Goal: Task Accomplishment & Management: Complete application form

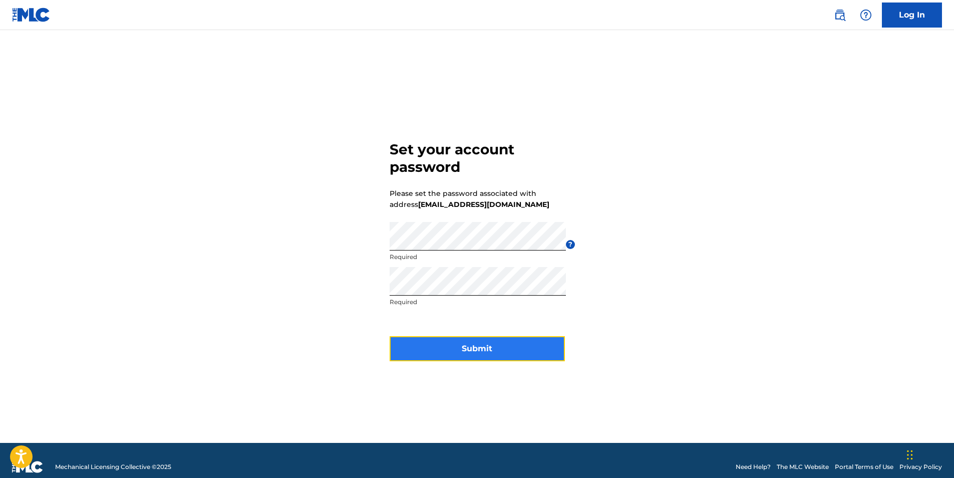
click at [468, 347] on button "Submit" at bounding box center [477, 348] width 175 height 25
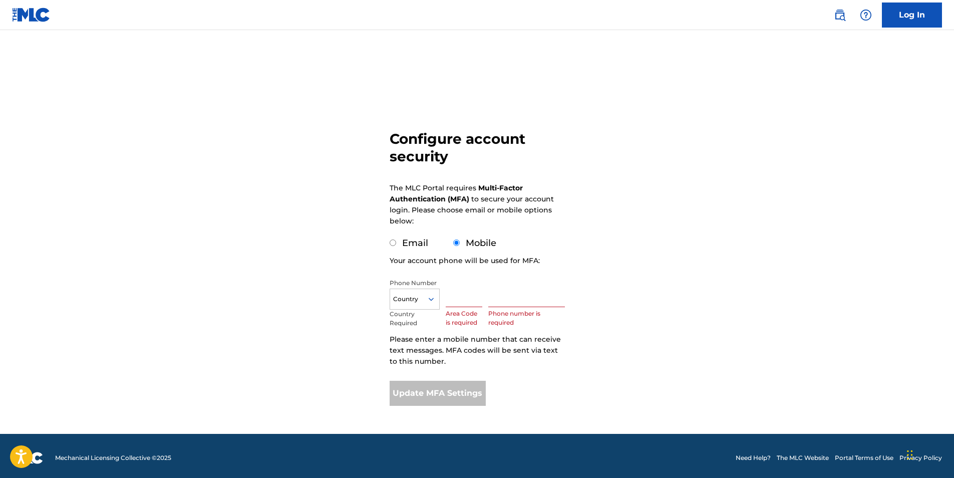
click at [466, 297] on input "text" at bounding box center [464, 292] width 37 height 29
click at [416, 292] on div "Country" at bounding box center [415, 298] width 50 height 21
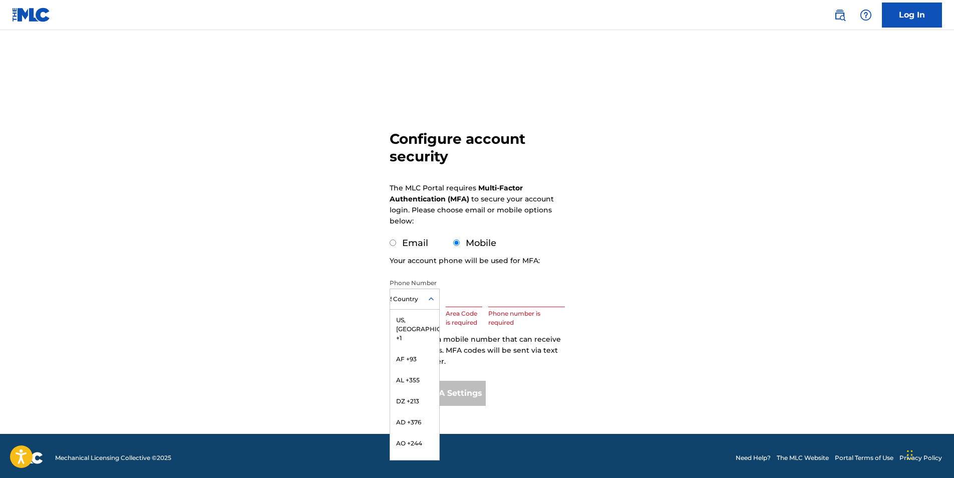
type input "55"
click at [427, 343] on div "BR +55" at bounding box center [414, 341] width 49 height 21
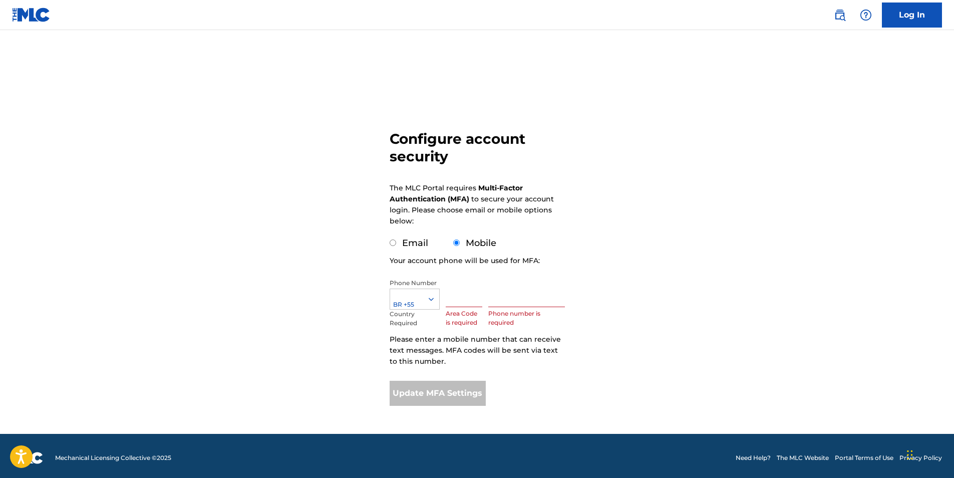
click at [474, 306] on input "text" at bounding box center [464, 292] width 37 height 29
type input "31"
click at [512, 303] on input "text" at bounding box center [526, 292] width 76 height 29
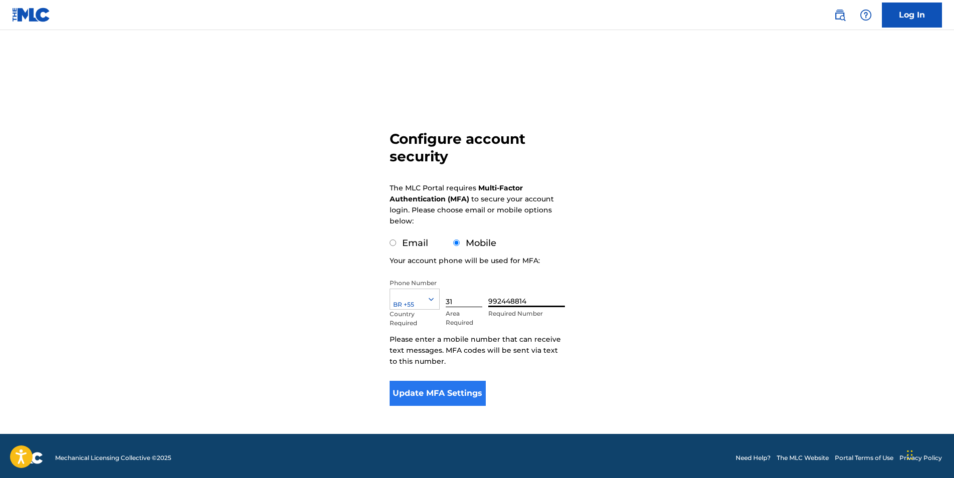
type input "992448814"
click at [450, 388] on button "Update MFA Settings" at bounding box center [438, 393] width 97 height 25
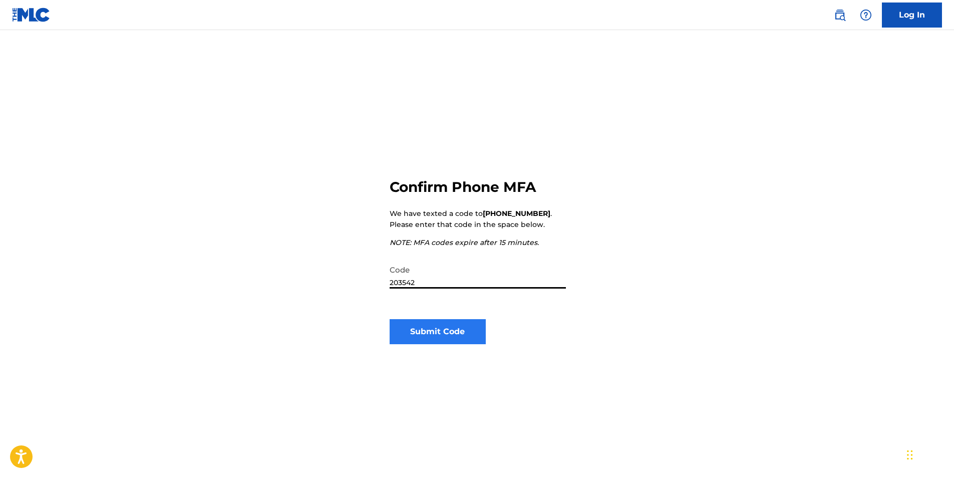
type input "203542"
click at [431, 334] on button "Submit Code" at bounding box center [438, 331] width 97 height 25
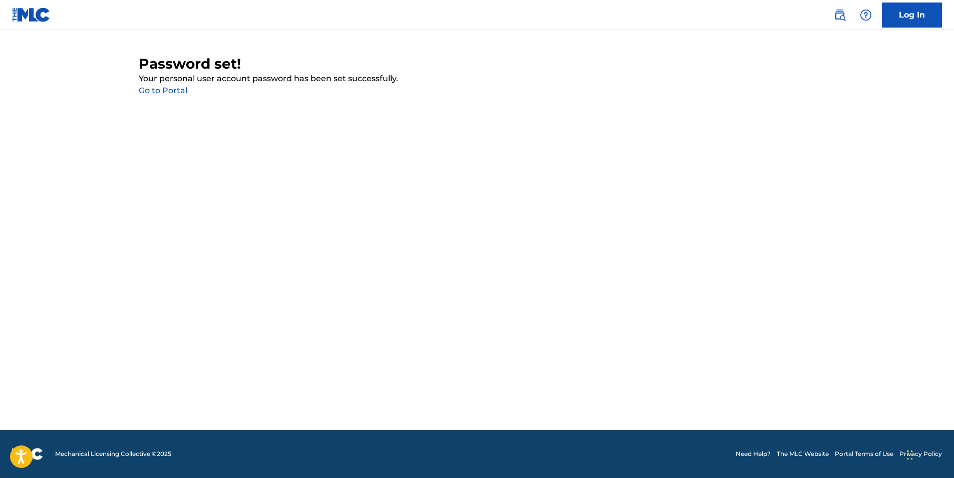
click at [170, 92] on link "Go to Portal" at bounding box center [163, 91] width 49 height 10
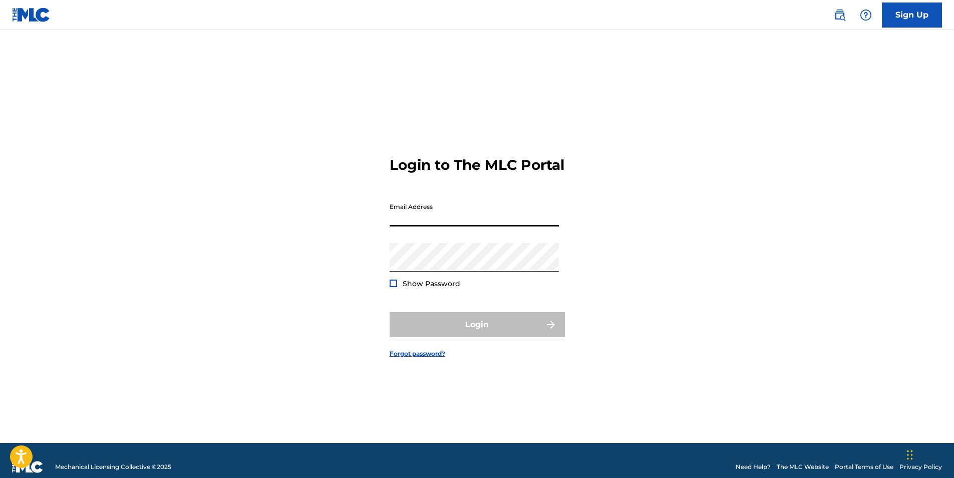
click at [403, 226] on input "Email Address" at bounding box center [474, 212] width 169 height 29
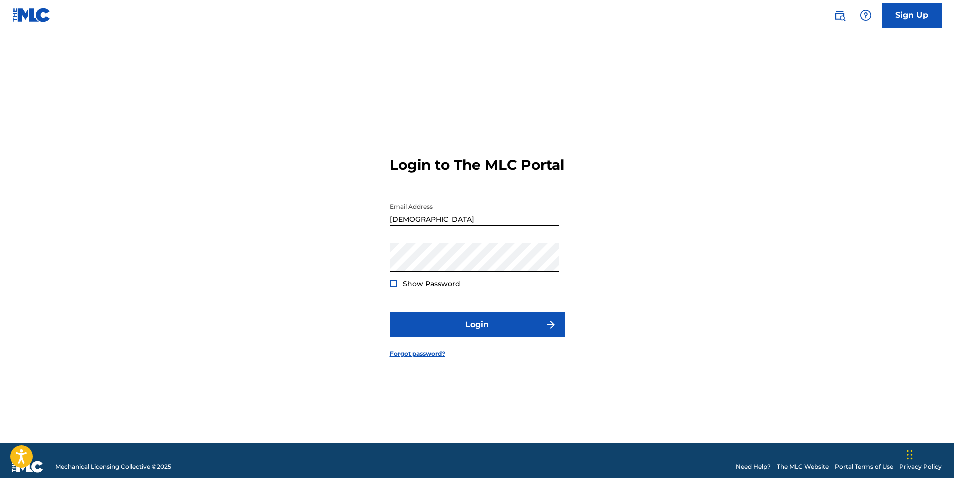
click at [416, 226] on input "[DEMOGRAPHIC_DATA]" at bounding box center [474, 212] width 169 height 29
type input "contatosiundoundriffs"
click at [482, 226] on input "contatosiundoundriffs" at bounding box center [474, 212] width 169 height 29
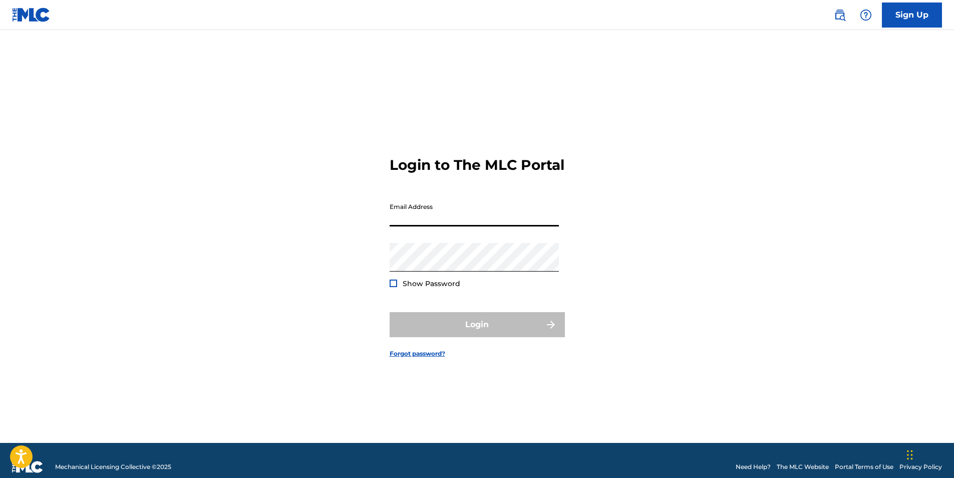
paste input "[EMAIL_ADDRESS][DOMAIN_NAME]"
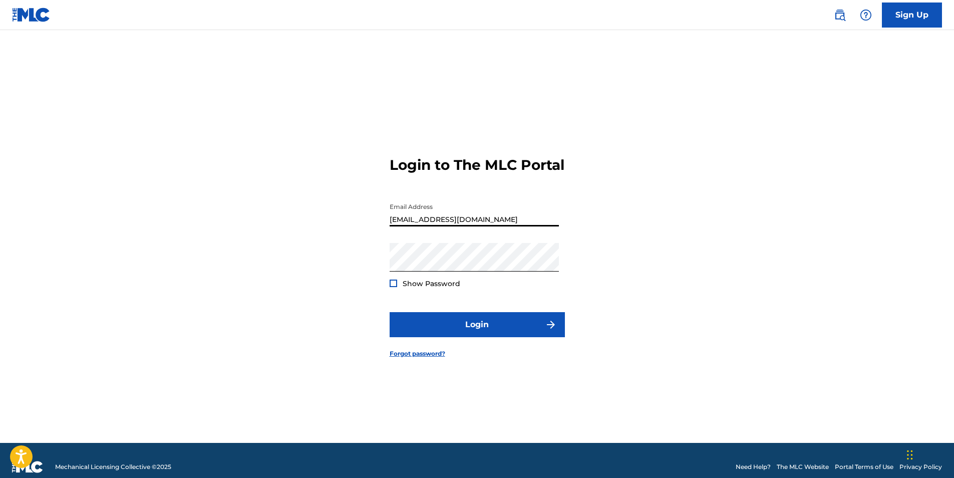
type input "[EMAIL_ADDRESS][DOMAIN_NAME]"
click at [395, 287] on div at bounding box center [394, 283] width 8 height 8
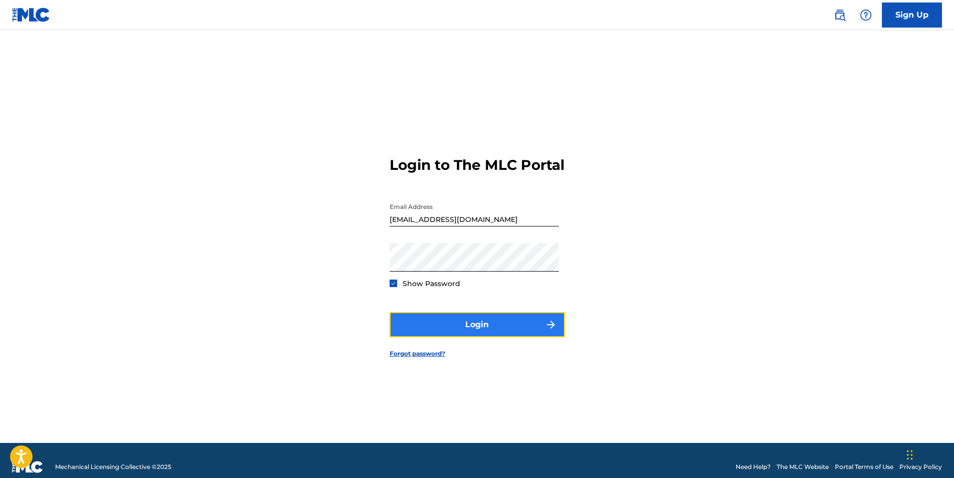
click at [459, 337] on button "Login" at bounding box center [477, 324] width 175 height 25
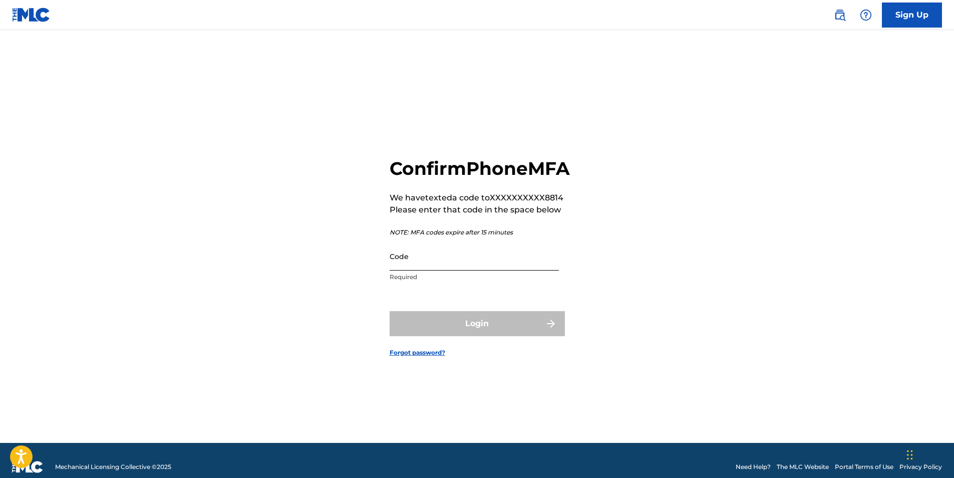
click at [412, 270] on input "Code" at bounding box center [474, 256] width 169 height 29
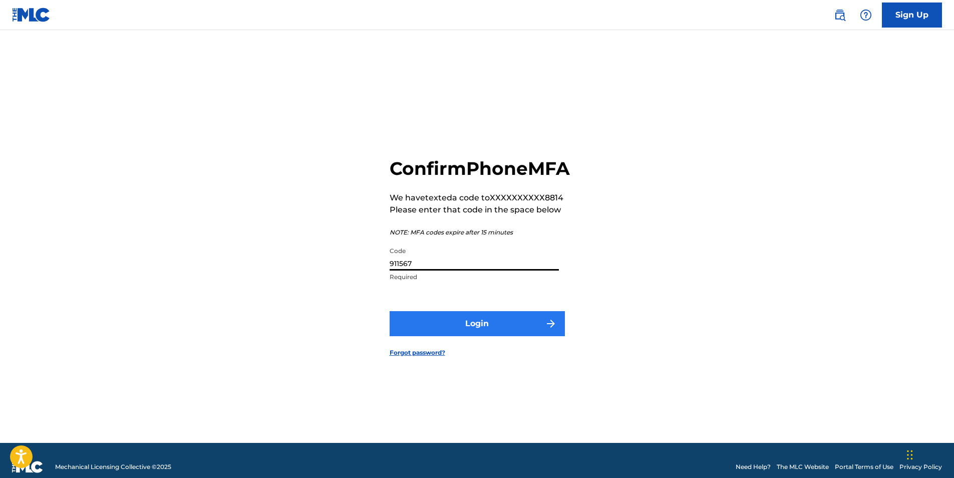
type input "911567"
click at [477, 336] on button "Login" at bounding box center [477, 323] width 175 height 25
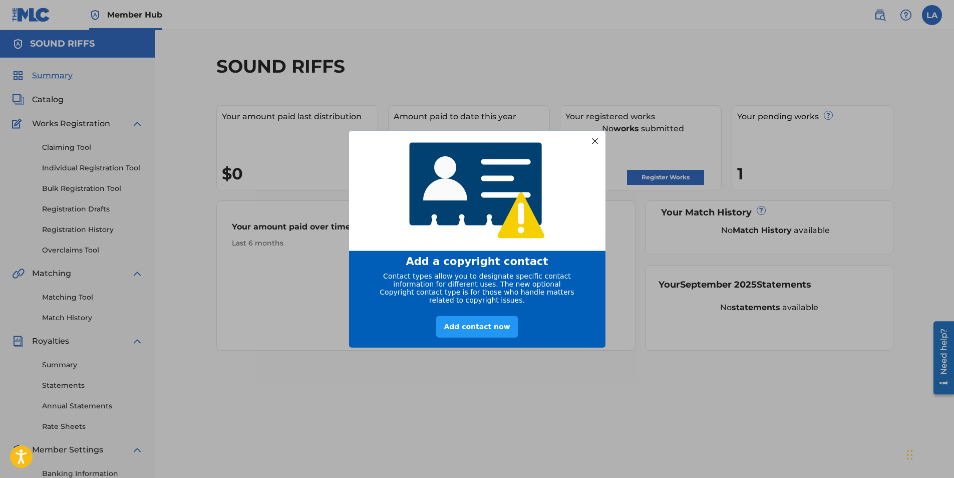
click at [599, 134] on div at bounding box center [594, 140] width 13 height 13
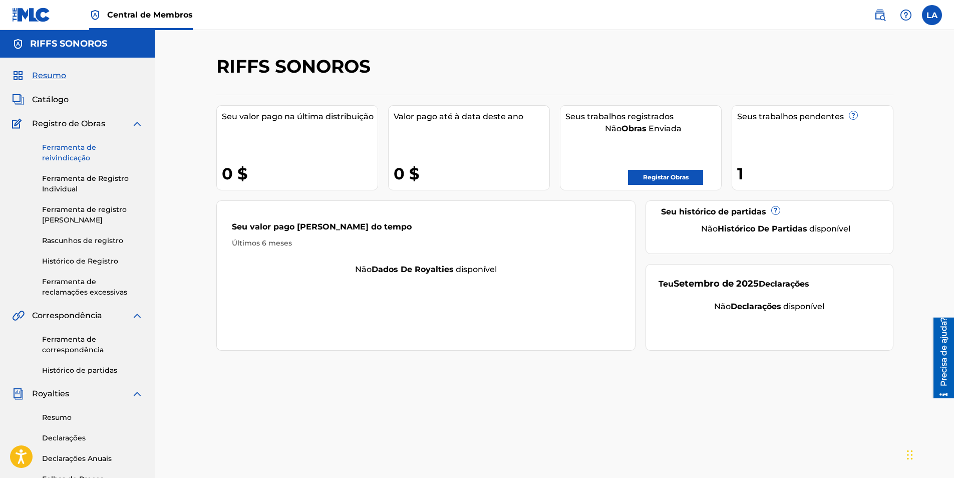
click at [87, 156] on link "Ferramenta de reivindicação" at bounding box center [92, 152] width 101 height 21
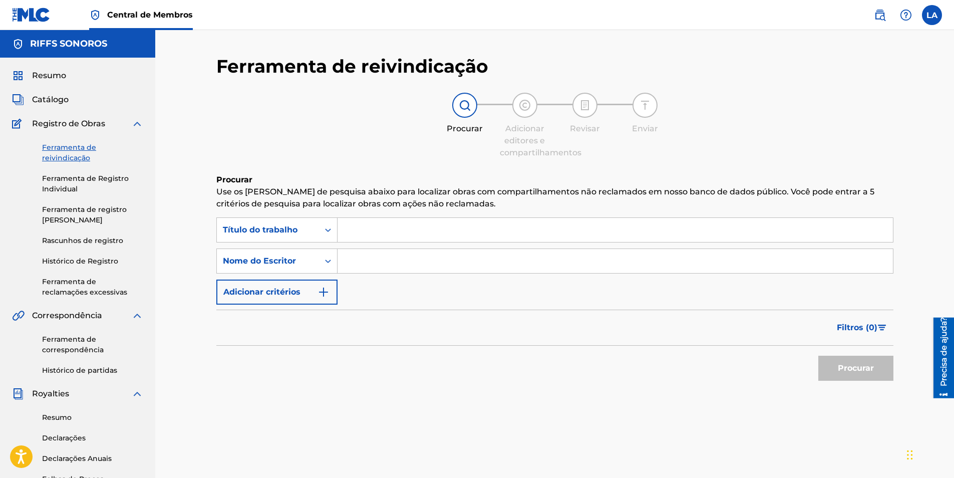
click at [356, 225] on input "Formulário de pesquisa" at bounding box center [615, 230] width 555 height 24
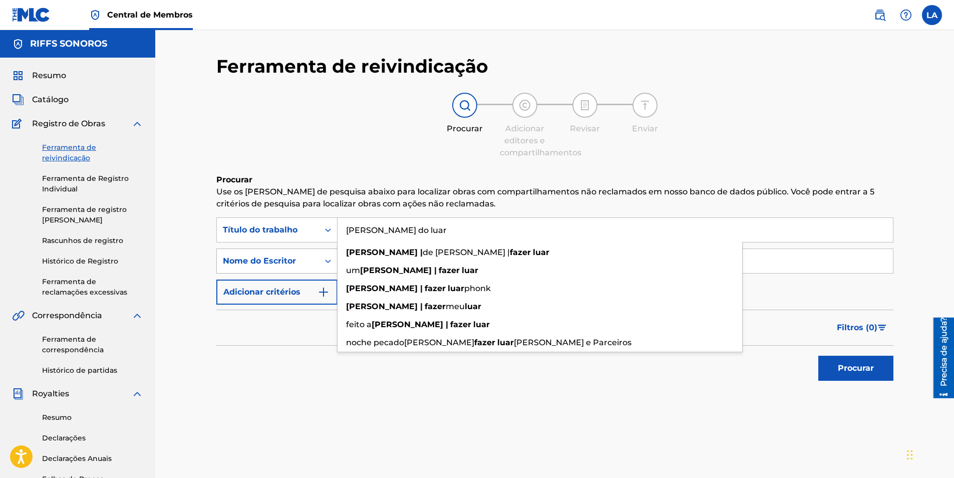
type input "[PERSON_NAME] do luar"
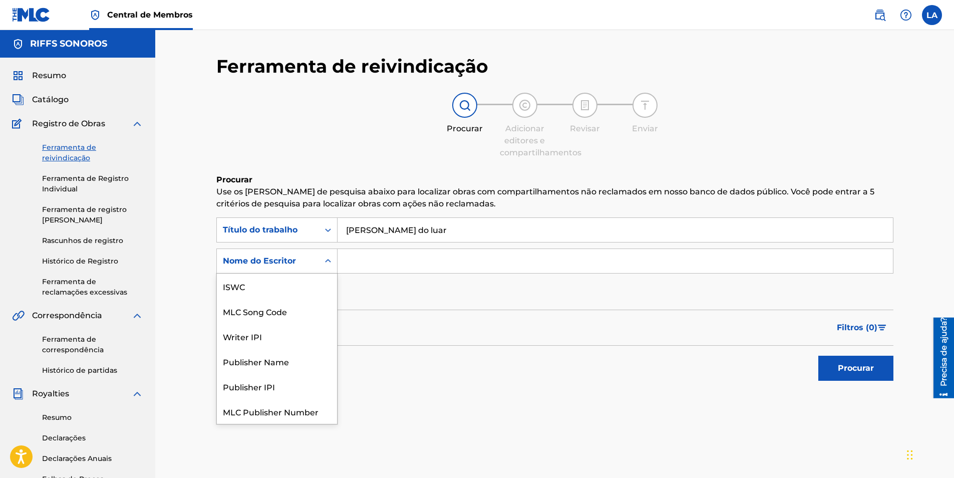
click at [307, 264] on div "Nome do Escritor" at bounding box center [268, 261] width 90 height 12
click at [365, 261] on input "Formulário de pesquisa" at bounding box center [615, 261] width 555 height 24
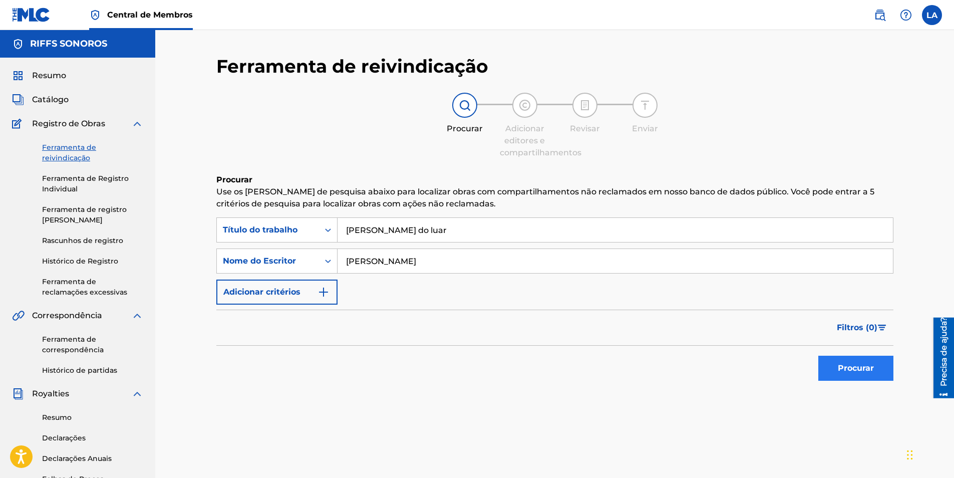
type input "[PERSON_NAME]"
click at [862, 364] on button "Procurar" at bounding box center [855, 368] width 75 height 25
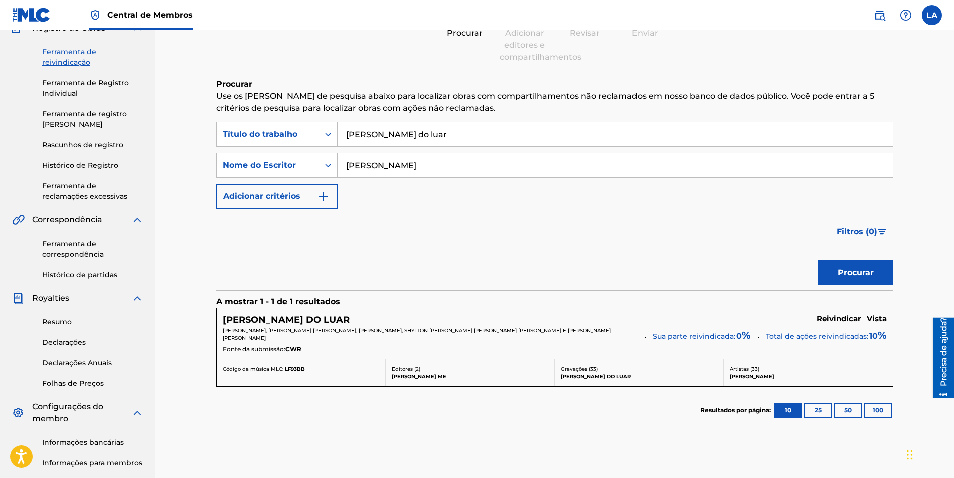
scroll to position [200, 0]
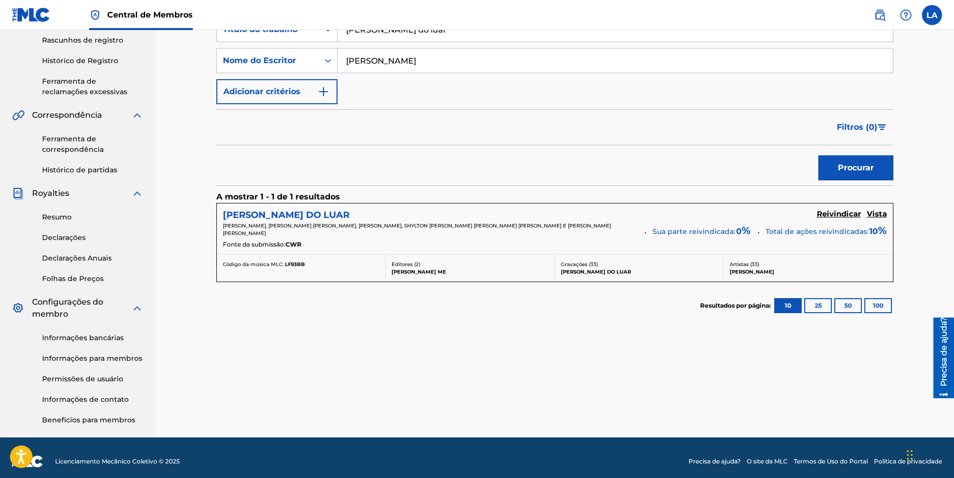
click at [271, 216] on h5 "[PERSON_NAME] DO LUAR" at bounding box center [286, 215] width 127 height 12
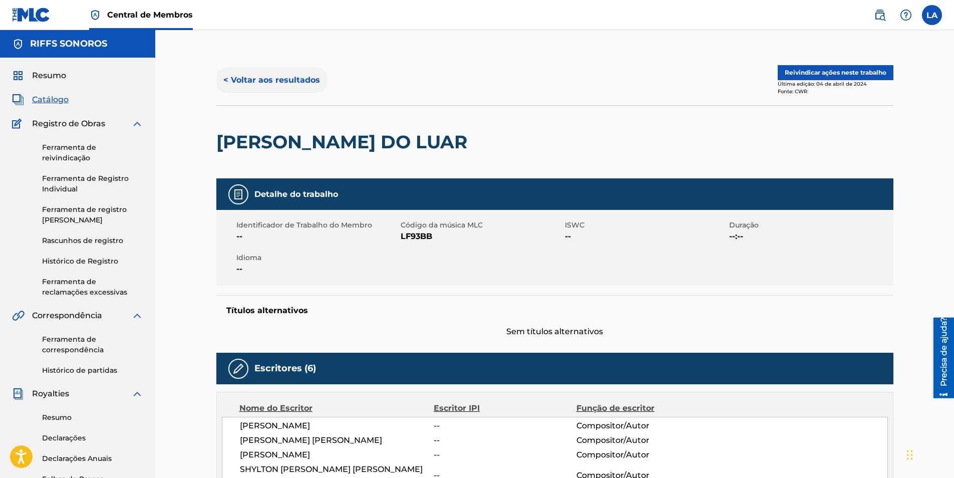
click at [255, 77] on button "< Voltar aos resultados" at bounding box center [271, 80] width 111 height 25
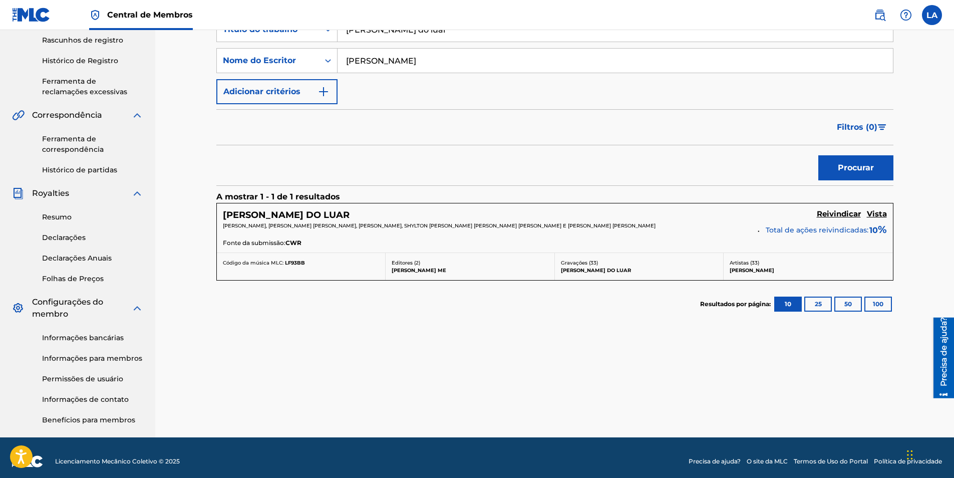
scroll to position [150, 0]
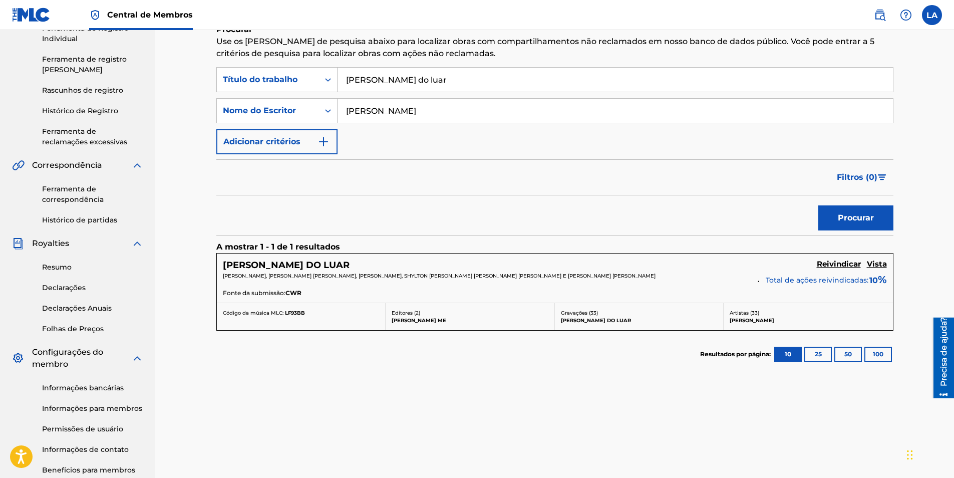
click at [398, 84] on input "[PERSON_NAME] do luar" at bounding box center [615, 80] width 555 height 24
type input "l"
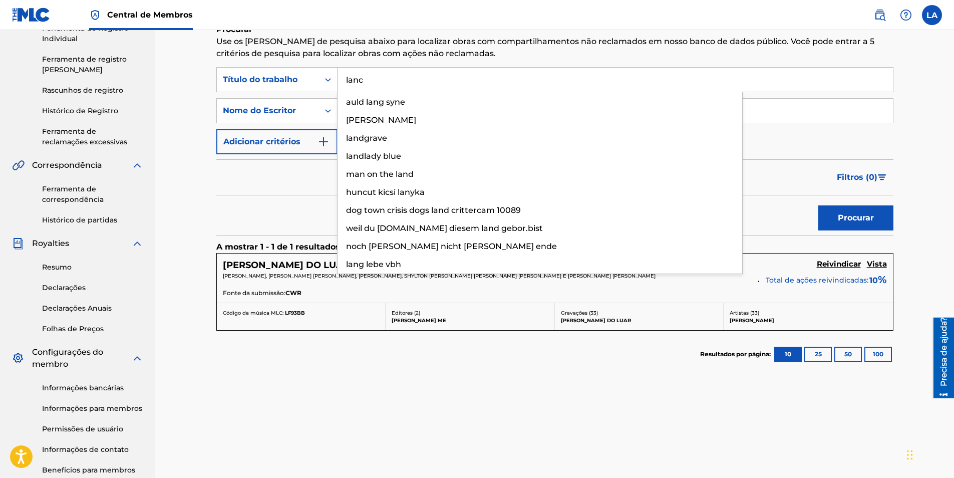
type input "lanc"
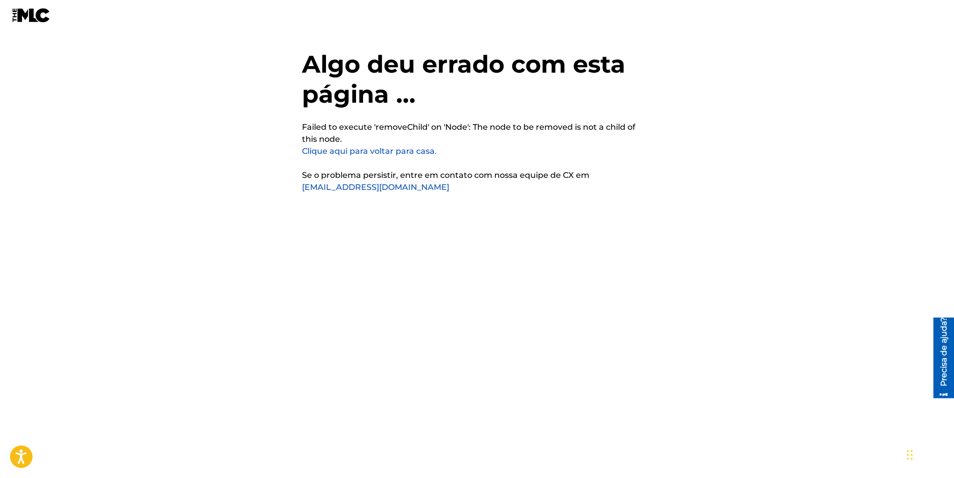
scroll to position [0, 0]
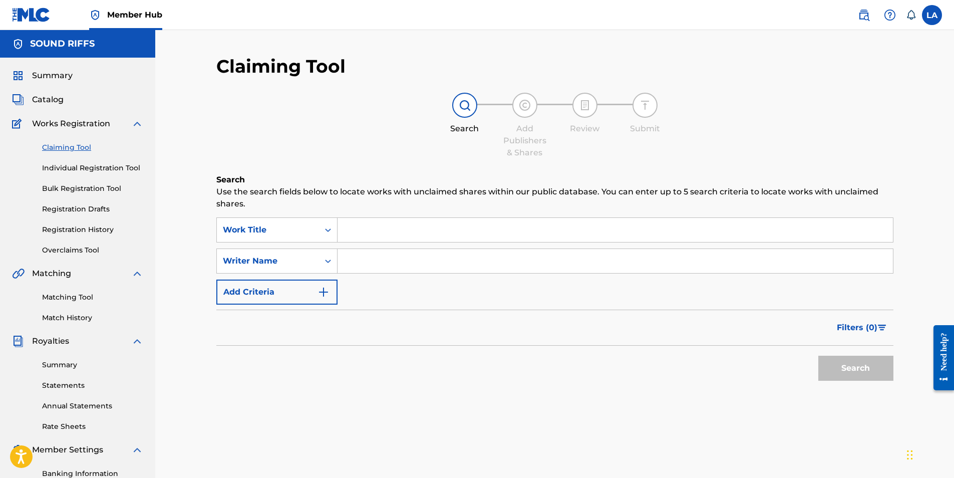
click at [367, 231] on input "Search Form" at bounding box center [615, 230] width 555 height 24
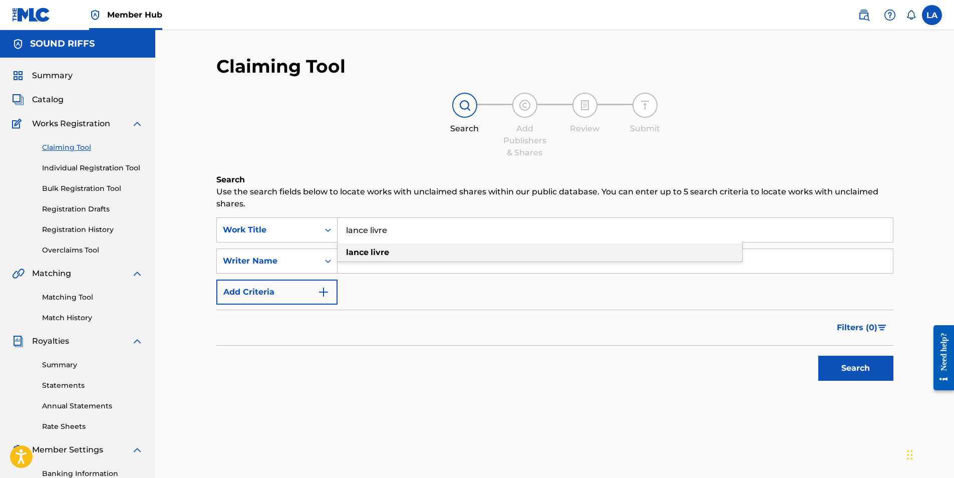
type input "lance livre"
click at [378, 254] on strong "livre" at bounding box center [380, 252] width 19 height 10
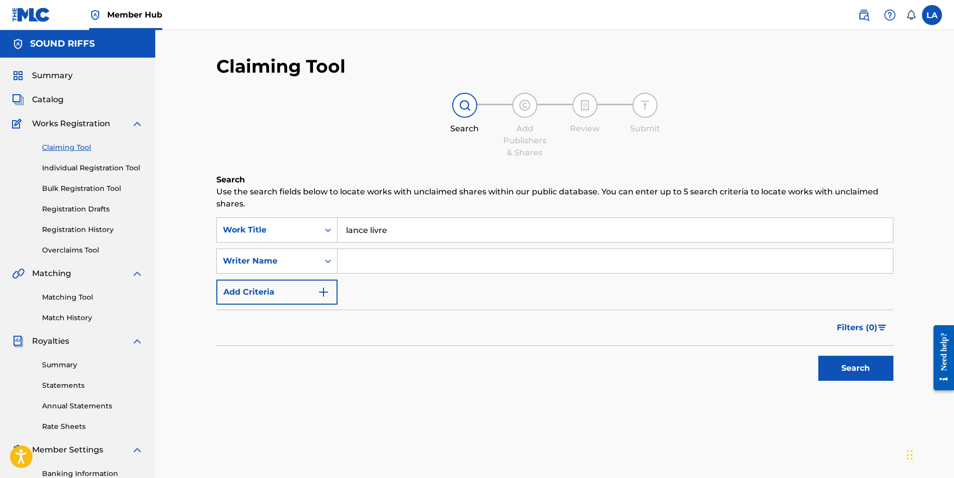
click at [356, 266] on input "Search Form" at bounding box center [615, 261] width 555 height 24
click at [380, 264] on input "pedro tocks" at bounding box center [615, 261] width 555 height 24
type input "pedro ticks"
click at [849, 371] on button "Search" at bounding box center [855, 368] width 75 height 25
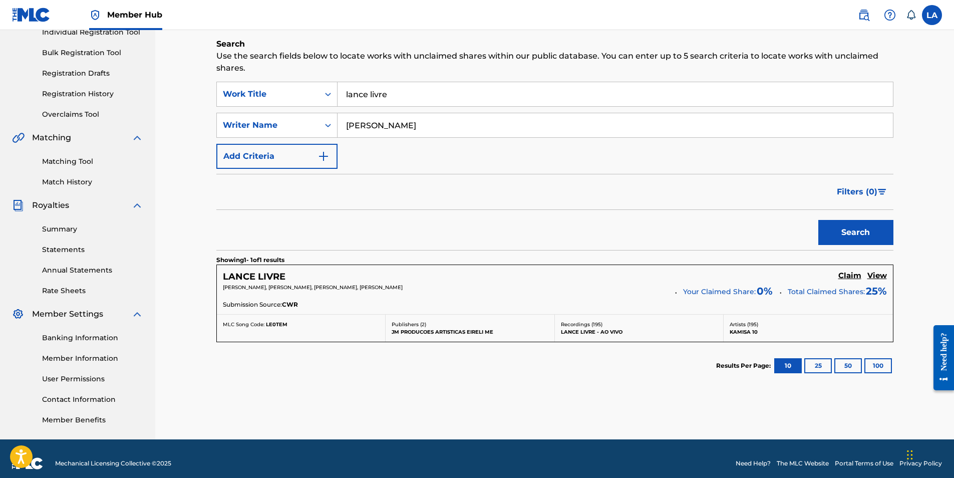
scroll to position [145, 0]
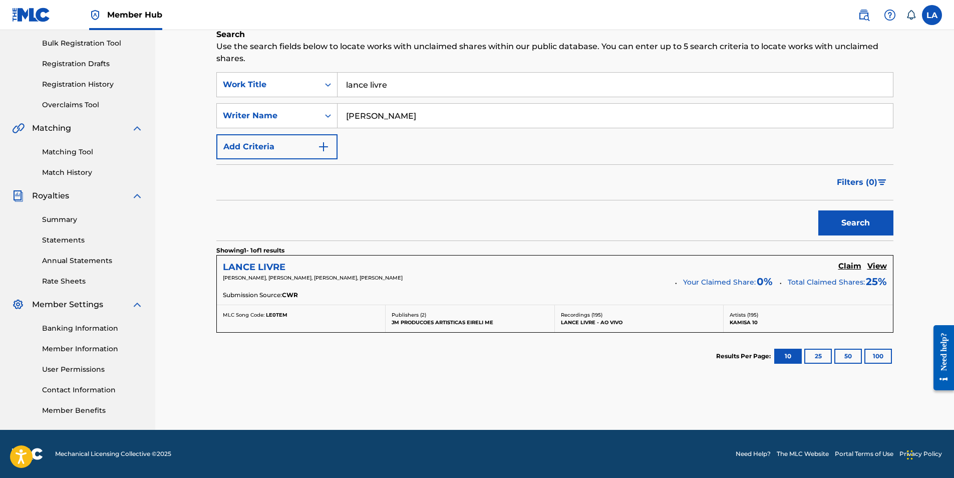
click at [281, 266] on h5 "LANCE LIVRE" at bounding box center [254, 267] width 63 height 12
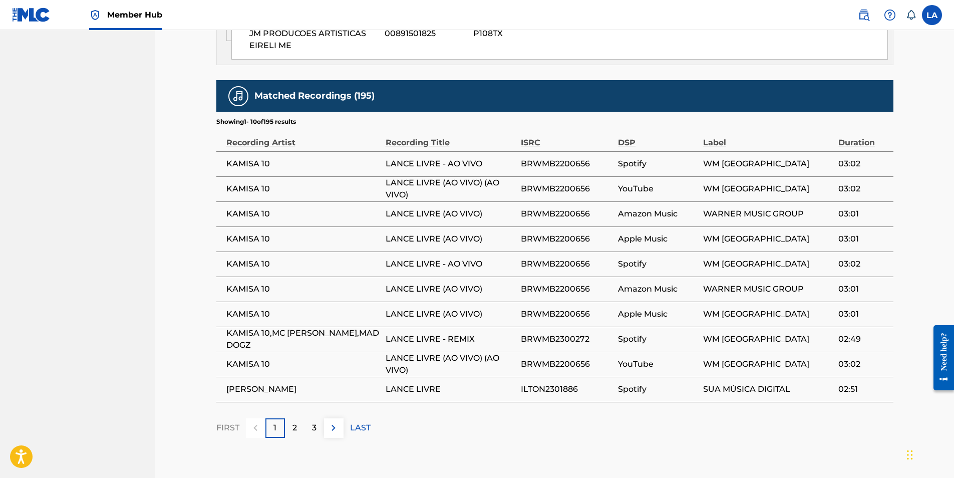
scroll to position [734, 0]
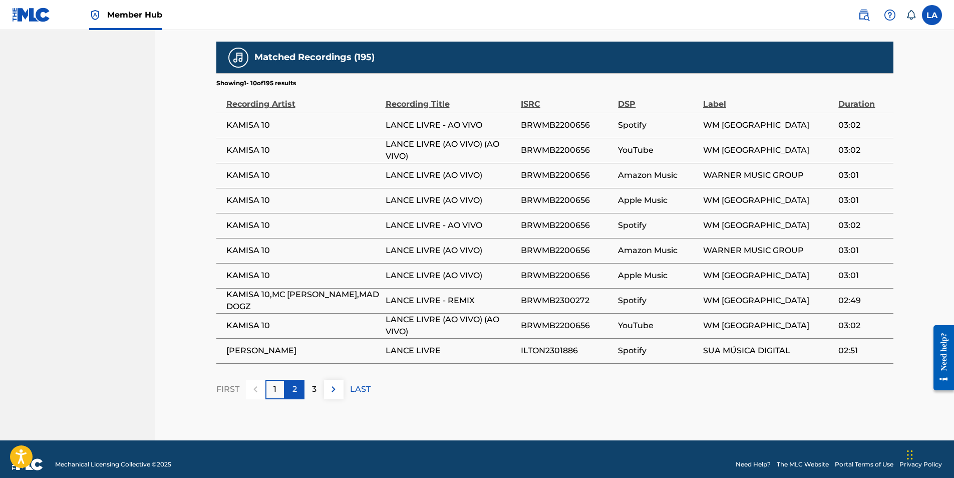
click at [293, 383] on p "2" at bounding box center [294, 389] width 5 height 12
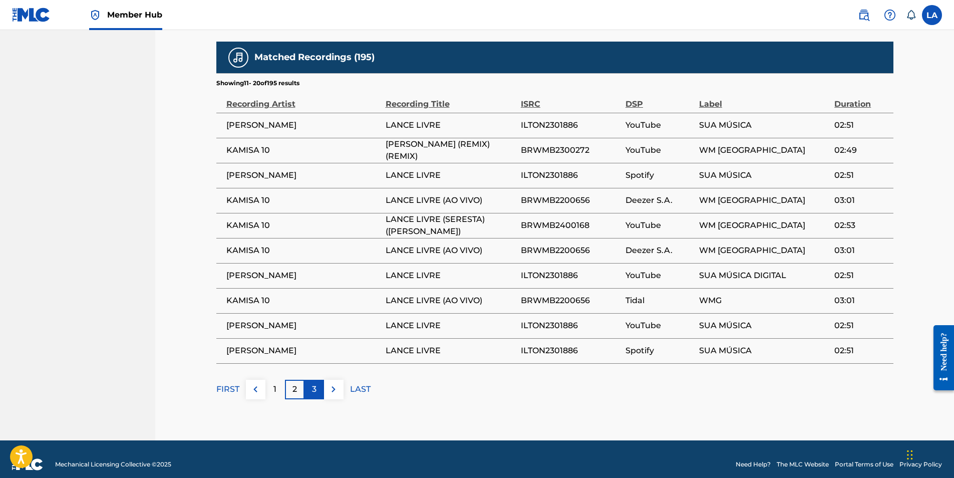
click at [313, 383] on p "3" at bounding box center [314, 389] width 5 height 12
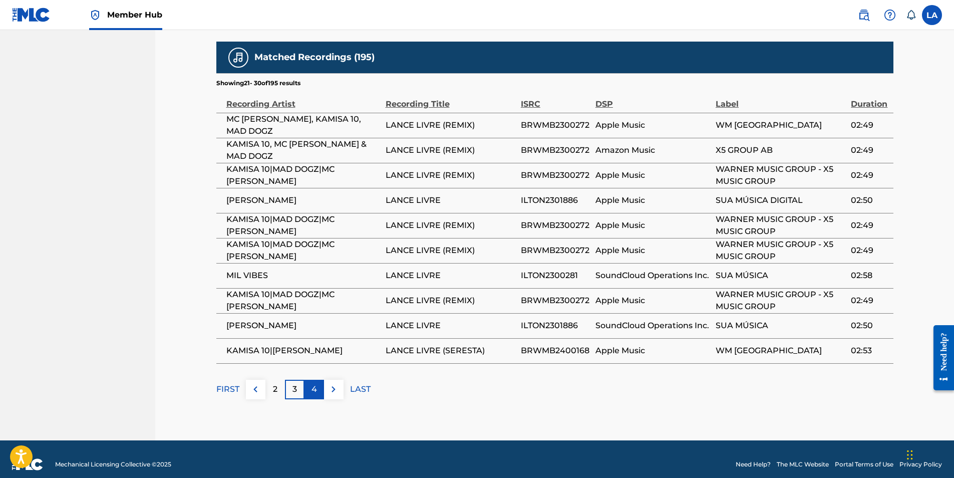
click at [307, 380] on div "4" at bounding box center [314, 390] width 20 height 20
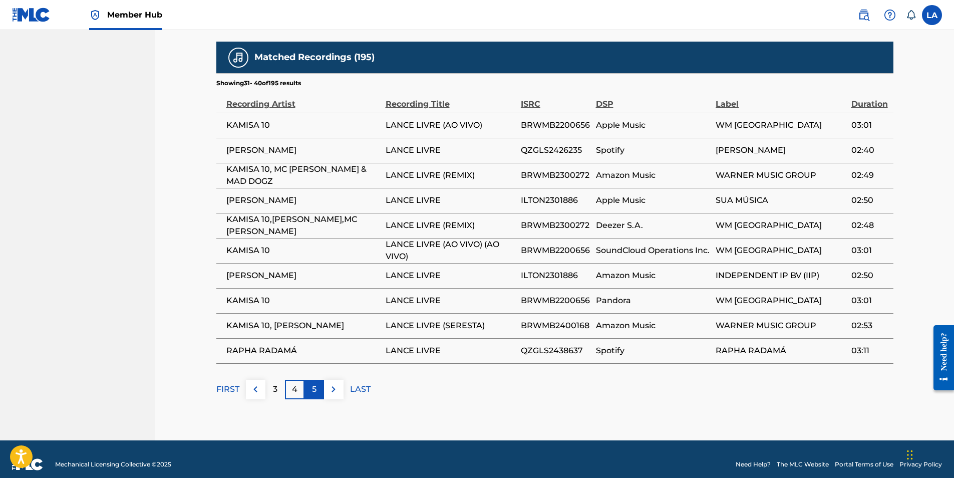
click at [309, 380] on div "5" at bounding box center [314, 390] width 20 height 20
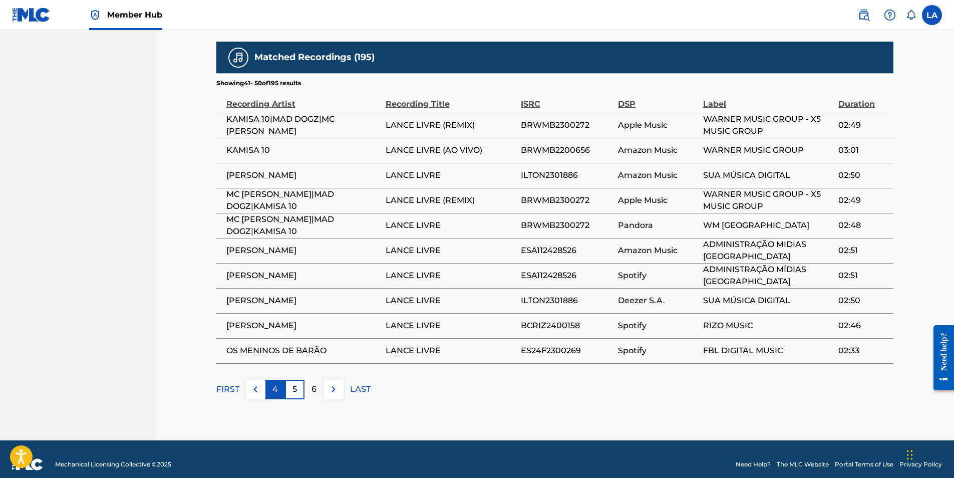
click at [275, 383] on p "4" at bounding box center [275, 389] width 6 height 12
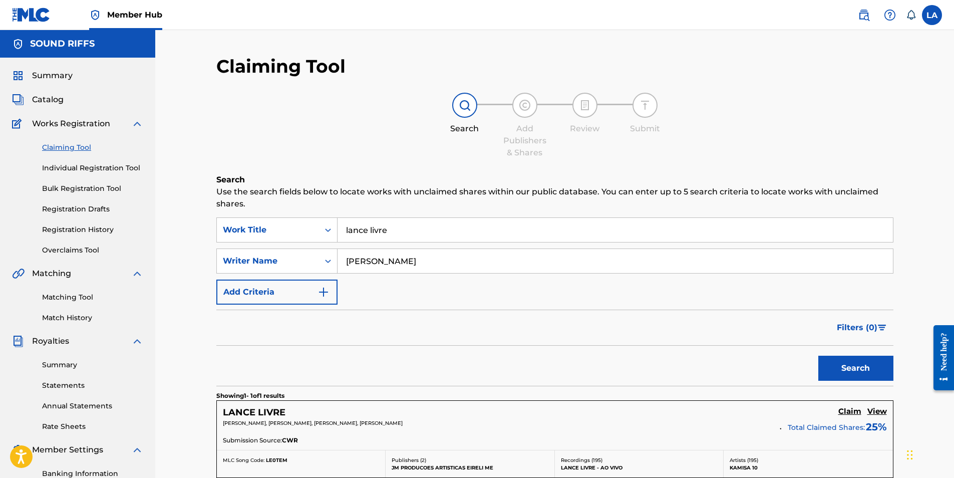
click at [94, 126] on span "Works Registration" at bounding box center [71, 124] width 78 height 12
click at [137, 123] on img at bounding box center [137, 124] width 12 height 12
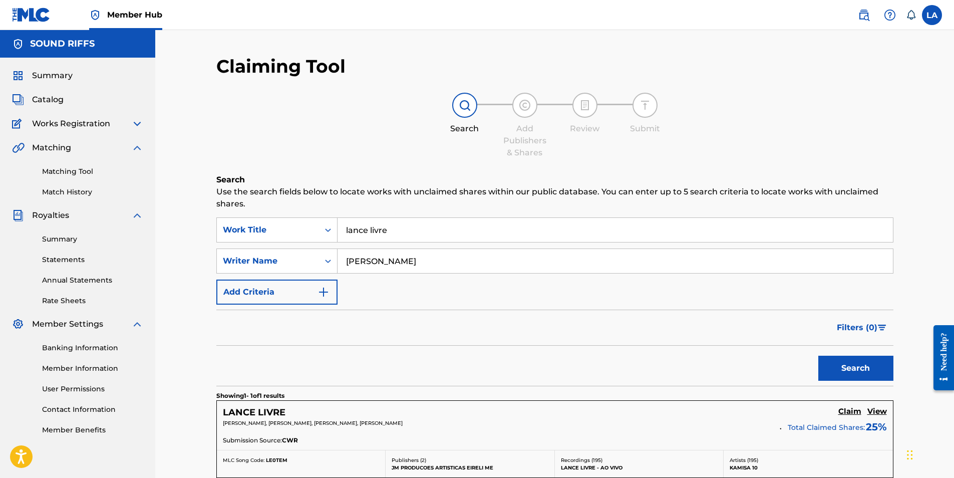
click at [139, 124] on img at bounding box center [137, 124] width 12 height 12
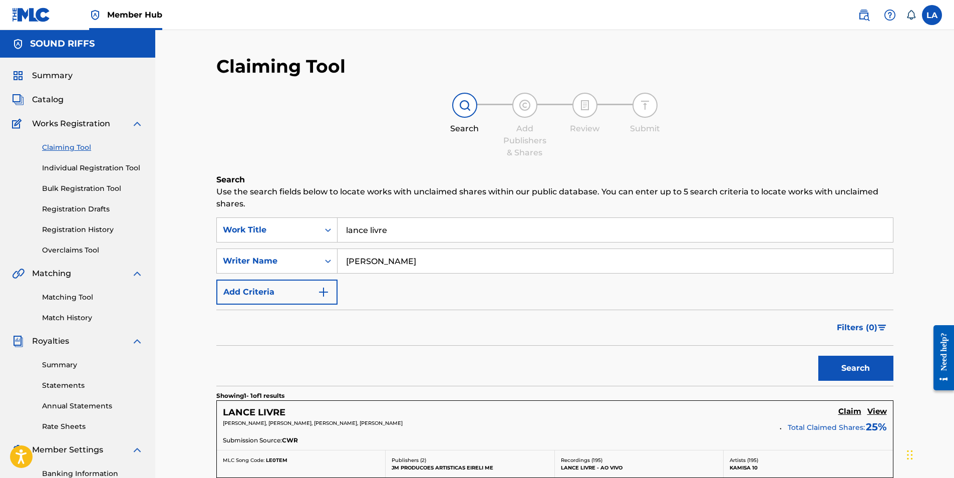
click at [139, 125] on img at bounding box center [137, 124] width 12 height 12
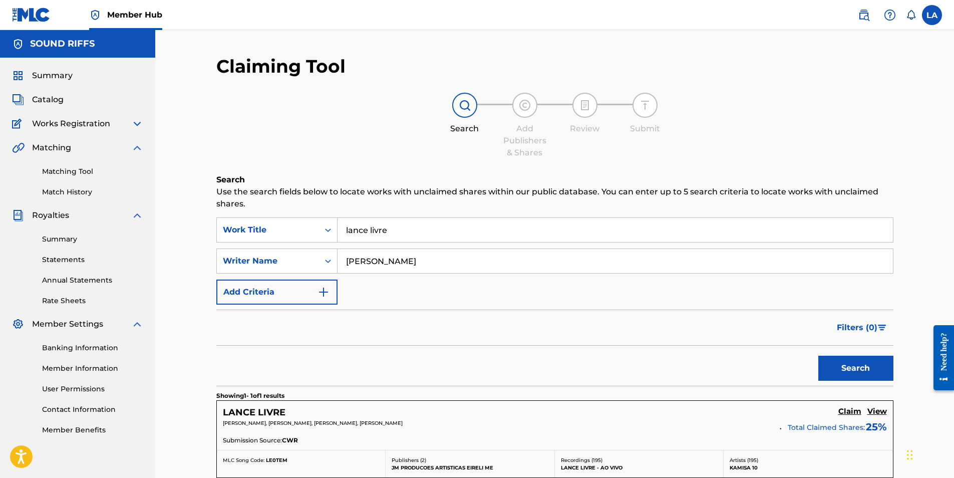
click at [398, 237] on input "lance livre" at bounding box center [615, 230] width 555 height 24
type input "l"
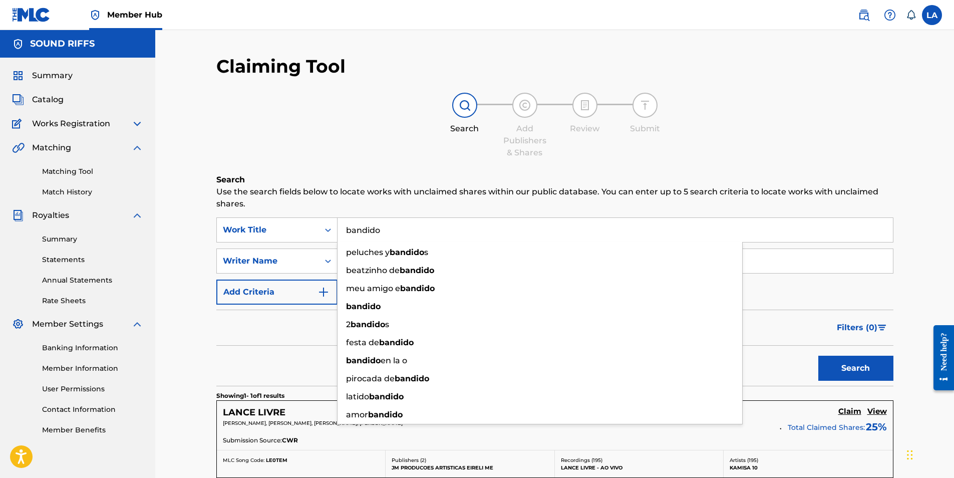
type input "bandido"
click at [818, 356] on button "Search" at bounding box center [855, 368] width 75 height 25
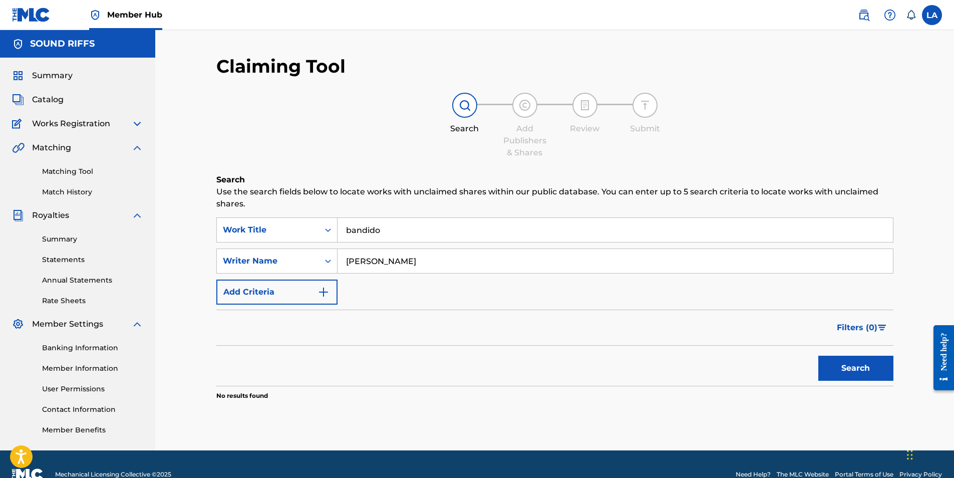
drag, startPoint x: 409, startPoint y: 258, endPoint x: 316, endPoint y: 247, distance: 93.4
click at [316, 247] on div "SearchWithCriteria03eddbc0-e85e-4249-a7c7-64f55f1bffa2 Work Title bandido Searc…" at bounding box center [554, 260] width 677 height 87
type input "lucas pavani"
click at [848, 375] on button "Search" at bounding box center [855, 368] width 75 height 25
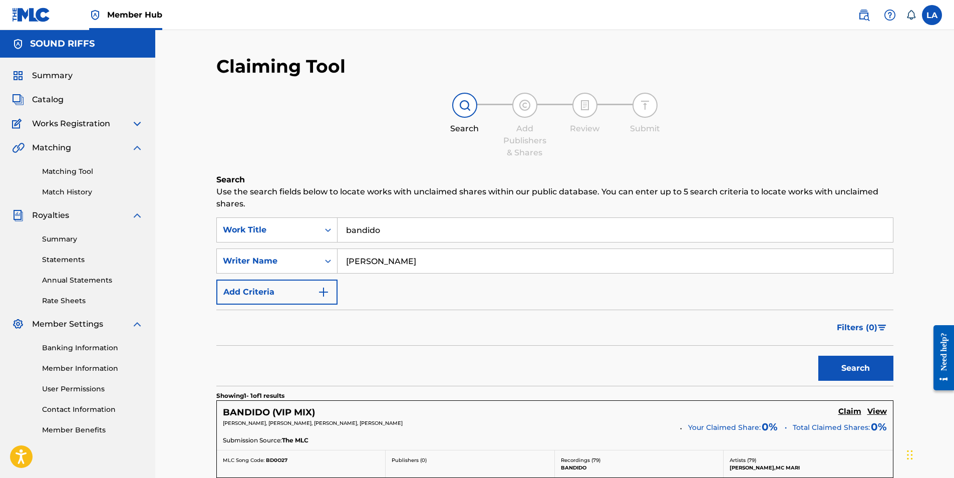
scroll to position [145, 0]
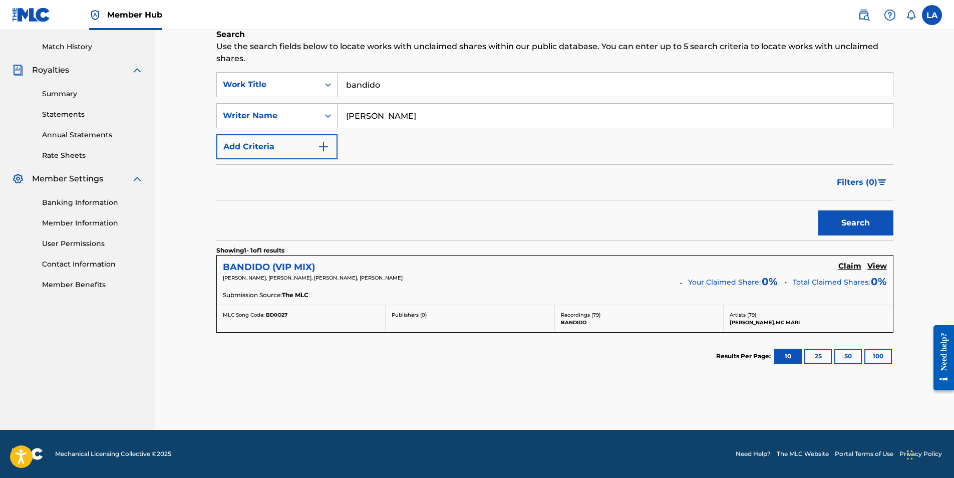
click at [281, 270] on h5 "BANDIDO (VIP MIX)" at bounding box center [269, 267] width 92 height 12
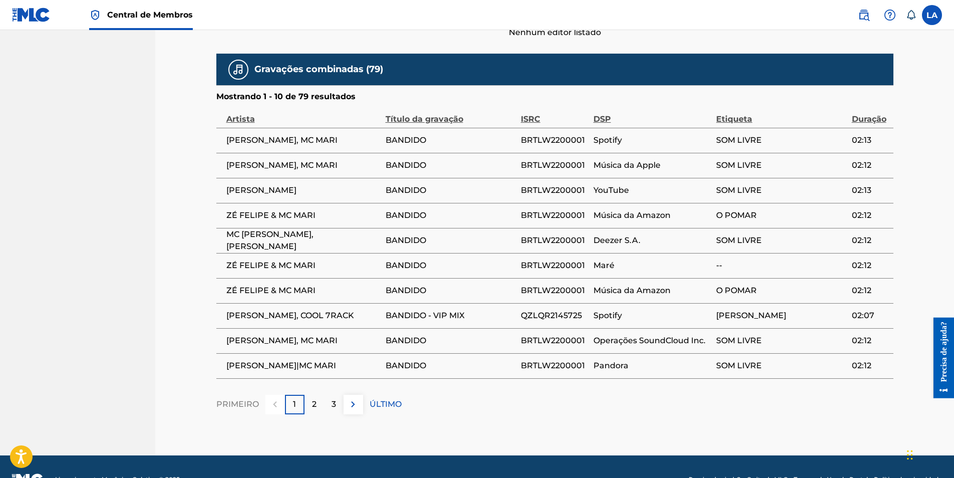
scroll to position [554, 0]
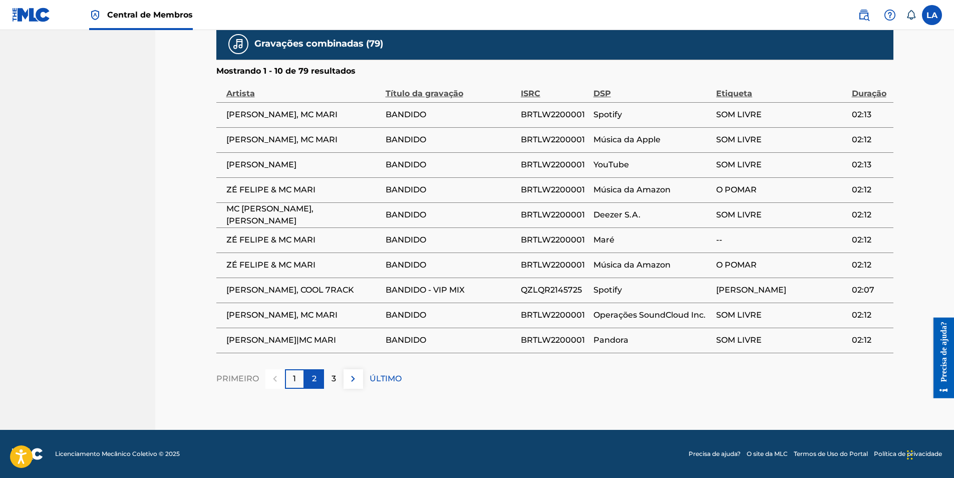
click at [313, 382] on p "2" at bounding box center [314, 379] width 5 height 12
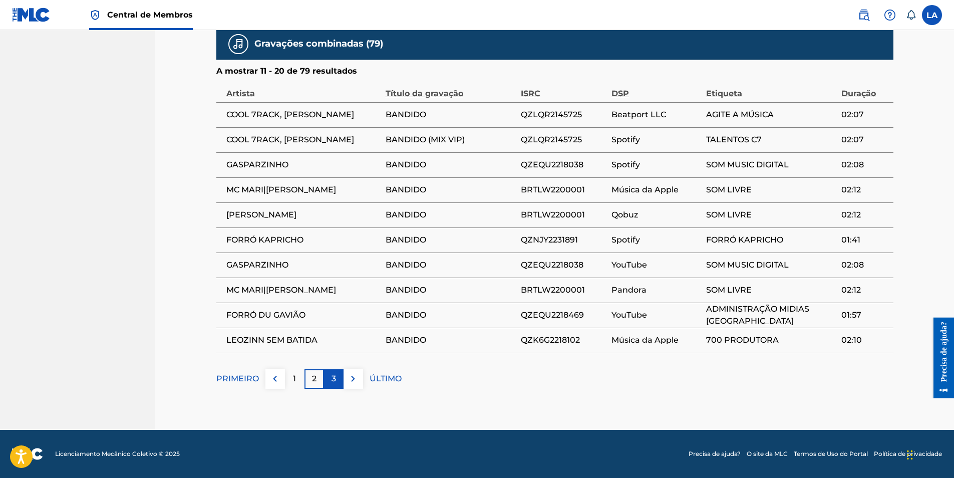
click at [332, 376] on p "3" at bounding box center [334, 379] width 5 height 12
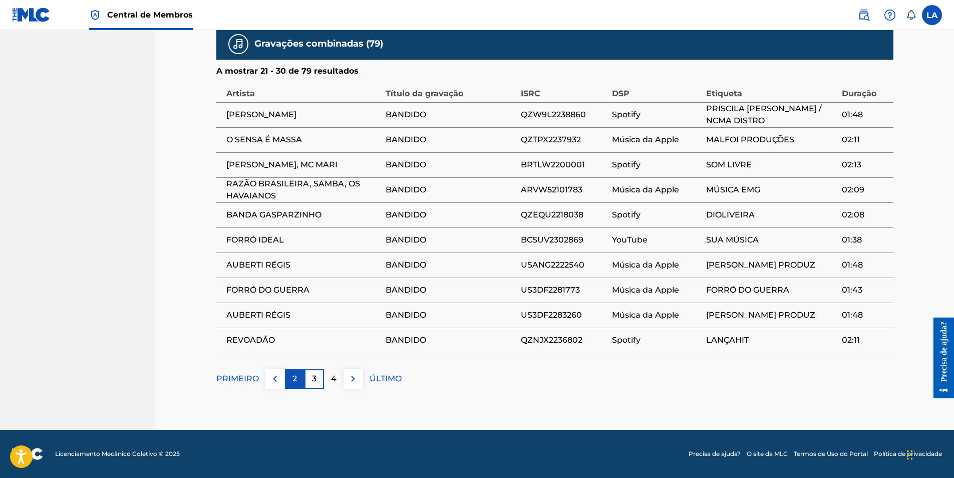
click at [291, 379] on div "2" at bounding box center [295, 379] width 20 height 20
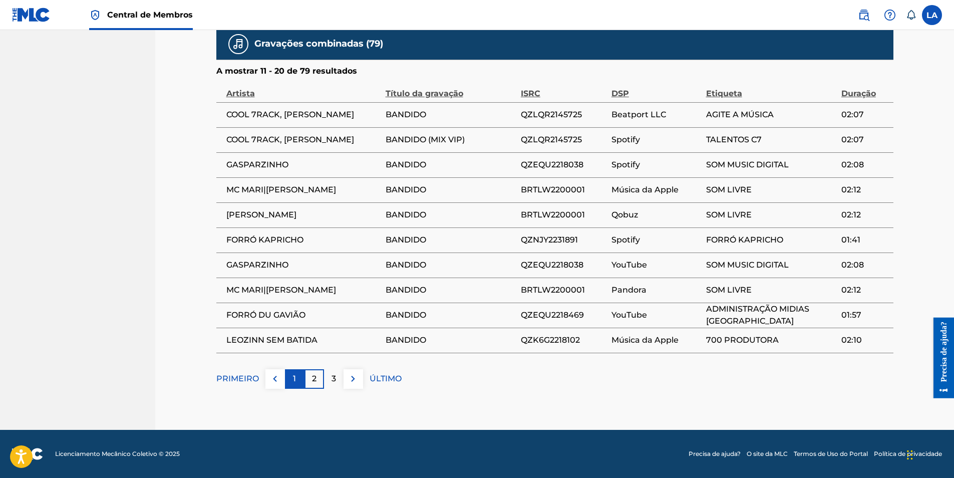
click at [288, 380] on div "1" at bounding box center [295, 379] width 20 height 20
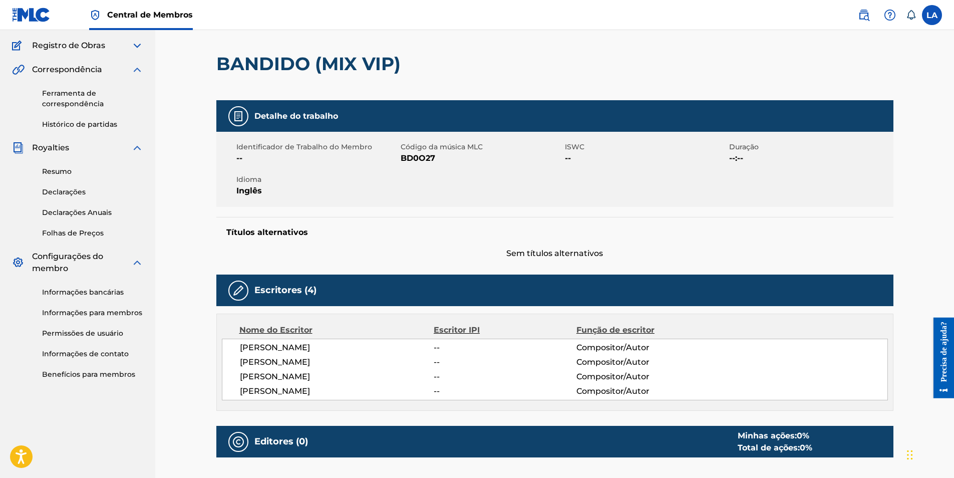
scroll to position [0, 0]
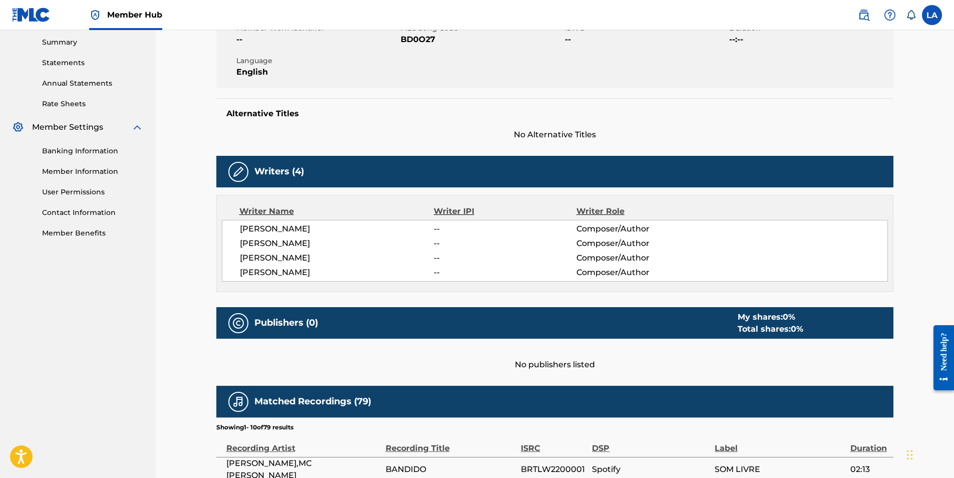
scroll to position [200, 0]
